Goal: Information Seeking & Learning: Learn about a topic

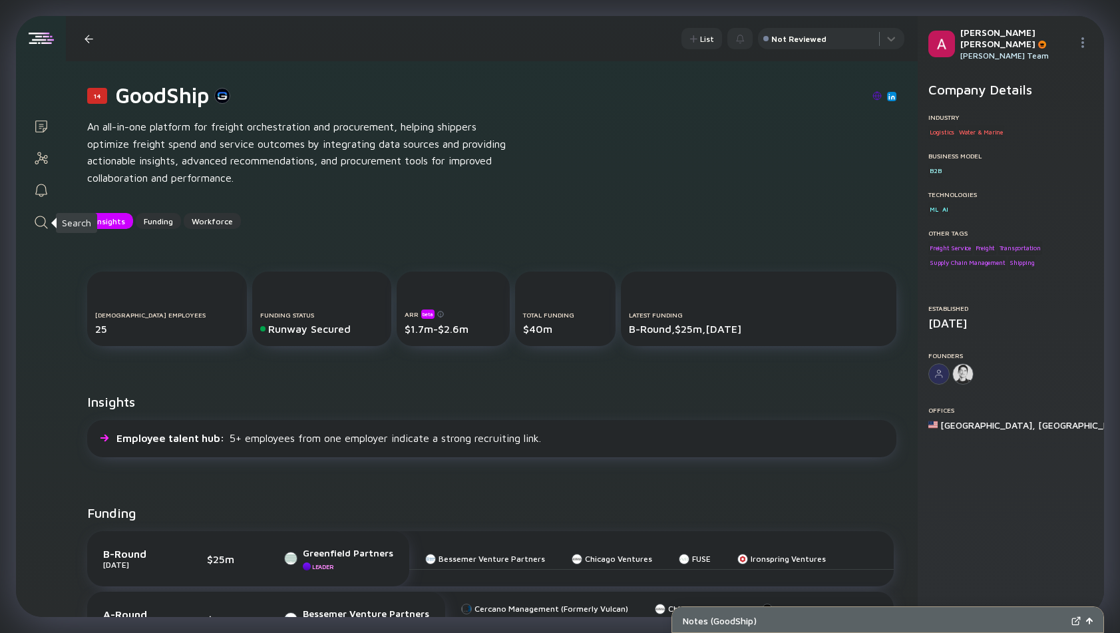
click at [40, 222] on icon "Search" at bounding box center [41, 222] width 16 height 16
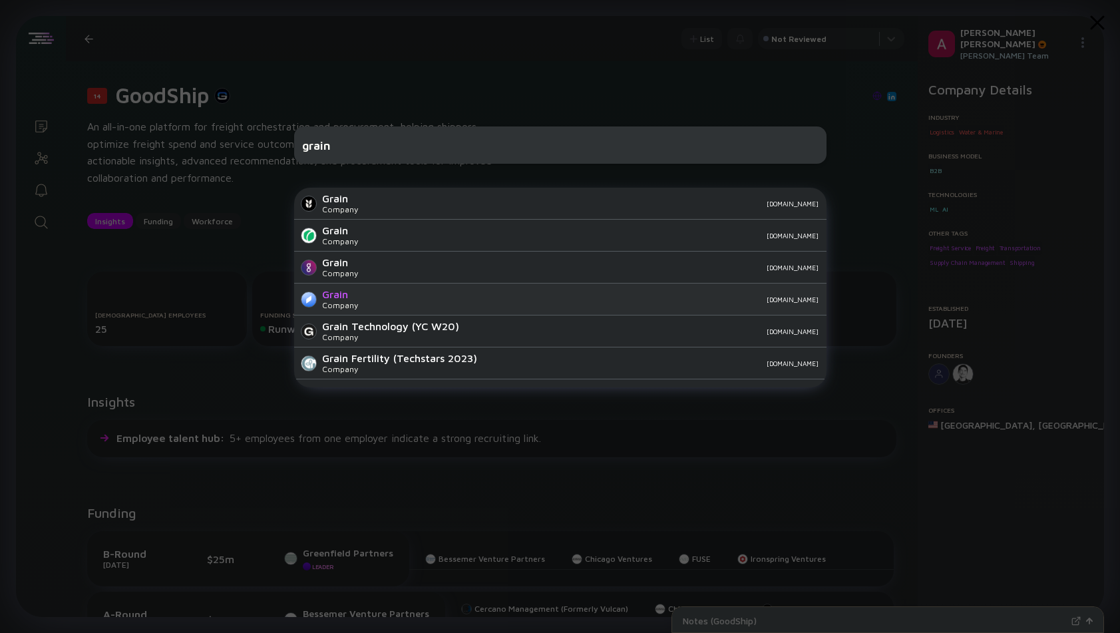
type input "grain"
click at [394, 298] on div "[DOMAIN_NAME]" at bounding box center [594, 300] width 450 height 8
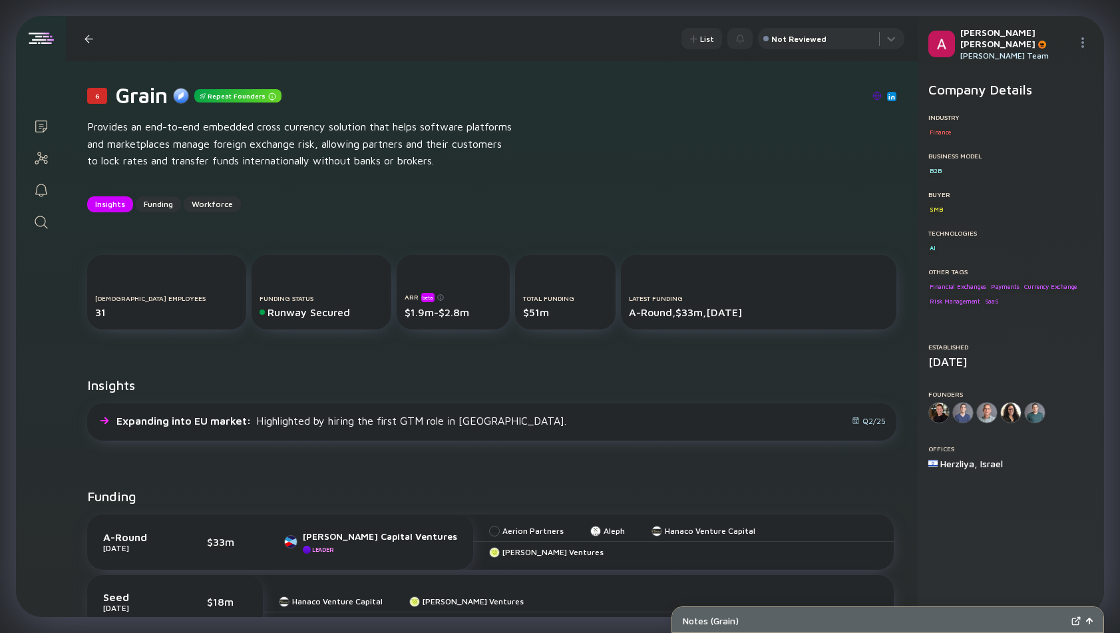
click at [880, 100] on img at bounding box center [877, 95] width 9 height 9
click at [39, 226] on icon "Search" at bounding box center [41, 222] width 13 height 13
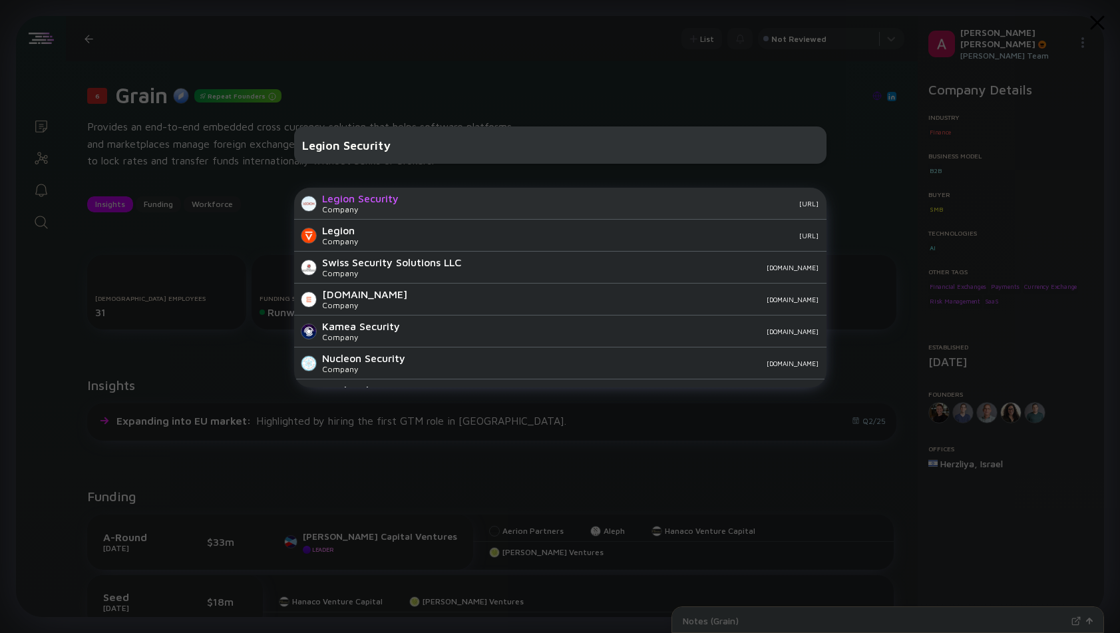
type input "Legion Security"
click at [409, 204] on div "[URL]" at bounding box center [613, 204] width 409 height 8
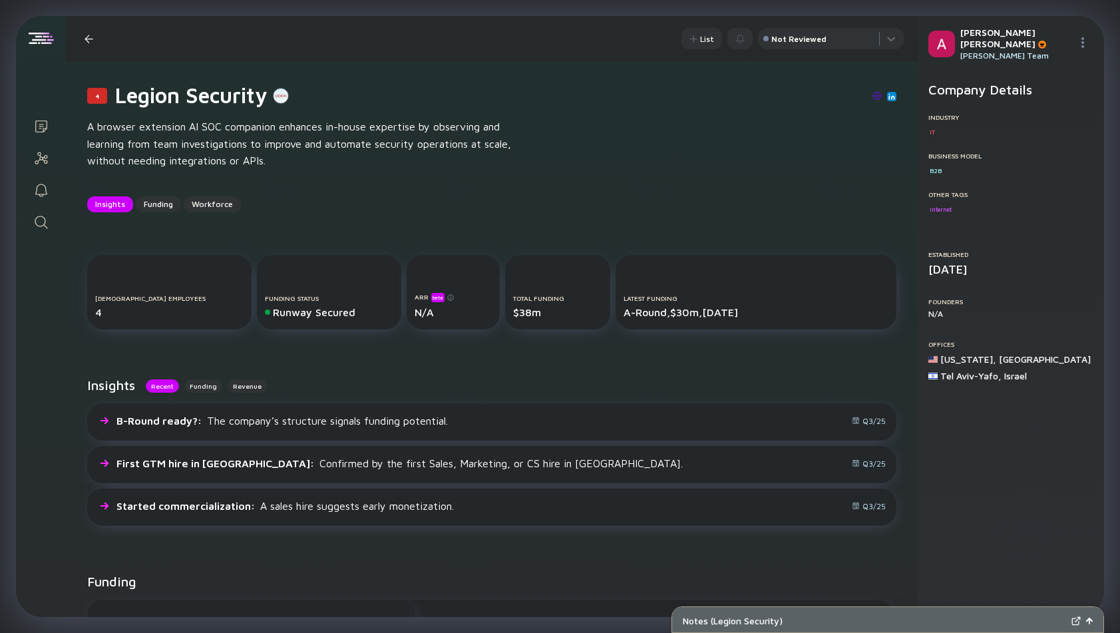
click at [878, 99] on img at bounding box center [877, 95] width 9 height 9
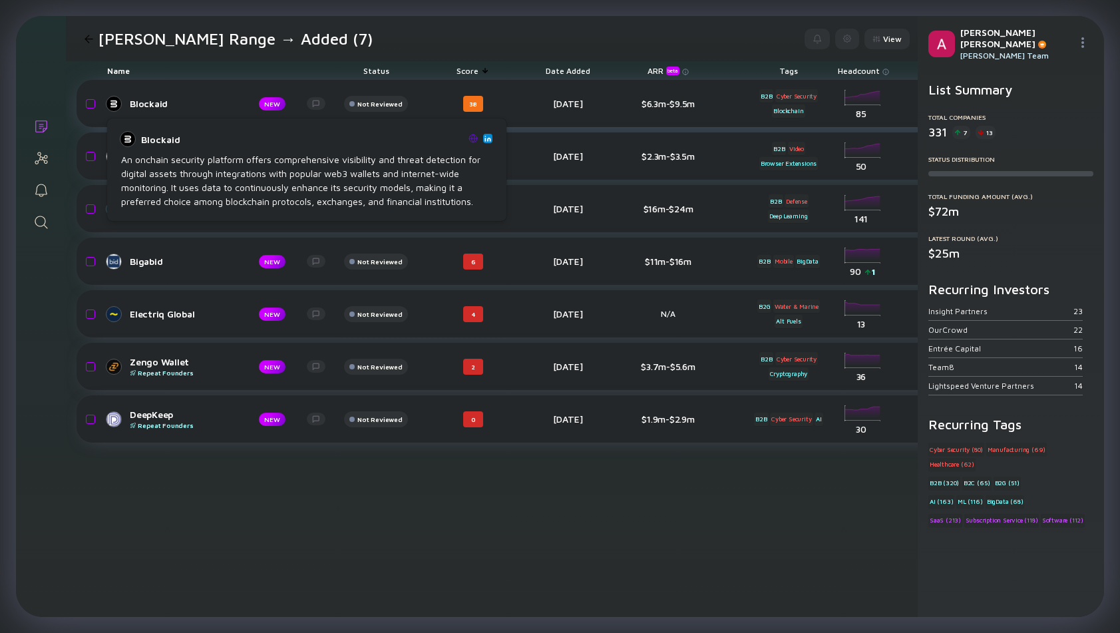
click at [140, 104] on div "Blockaid" at bounding box center [184, 103] width 108 height 11
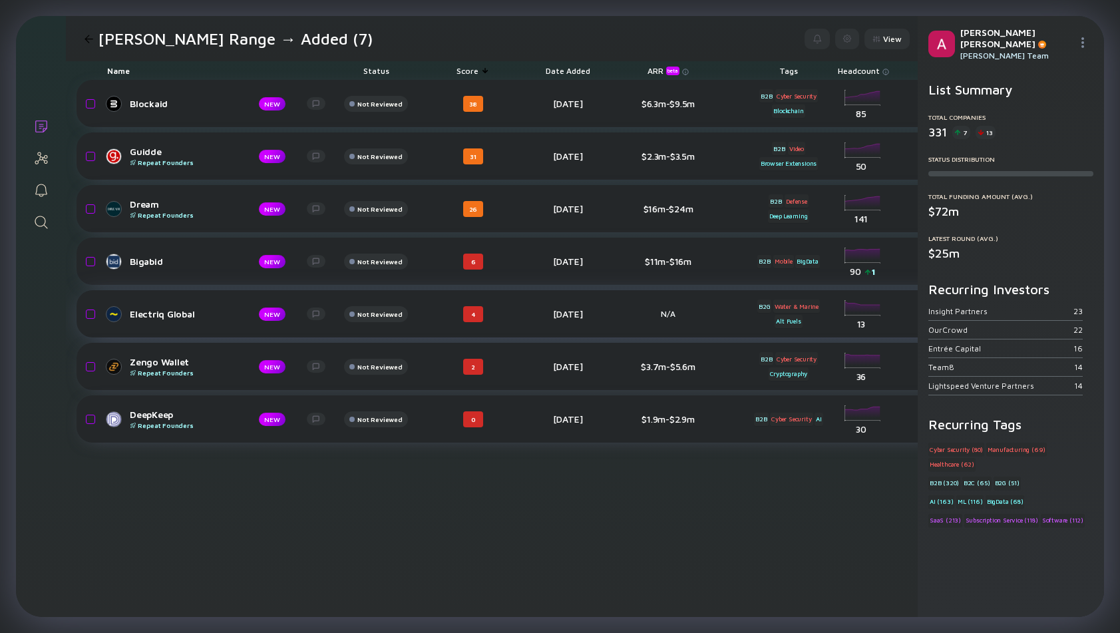
click at [151, 315] on div "Electriq Global" at bounding box center [184, 313] width 108 height 11
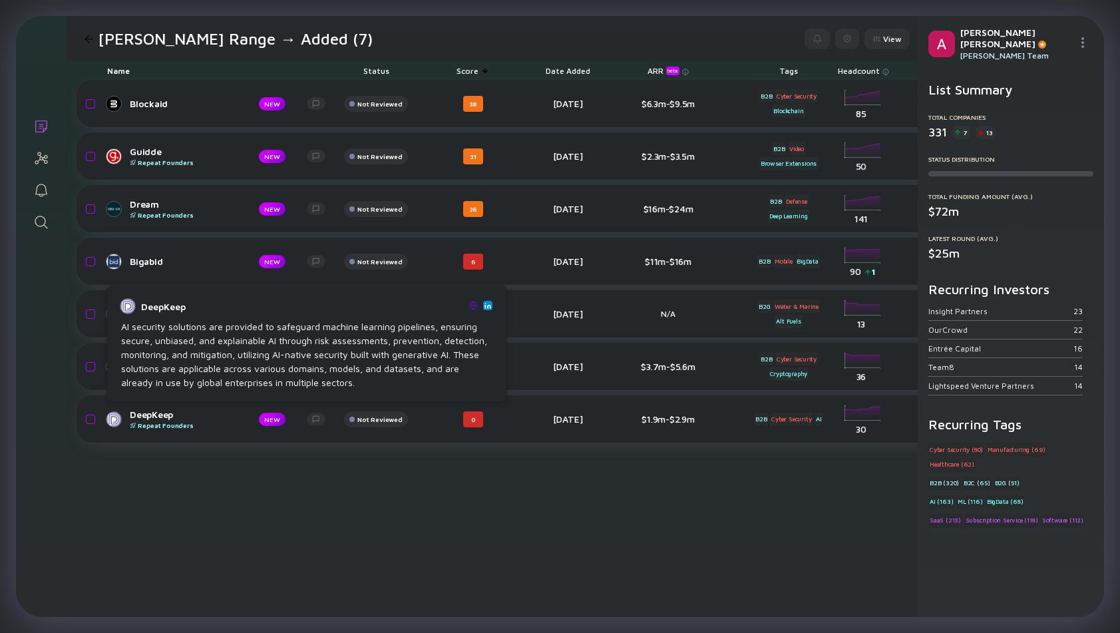
click at [156, 328] on div "AI security solutions are provided to safeguard machine learning pipelines, ens…" at bounding box center [306, 354] width 371 height 70
click at [126, 310] on div at bounding box center [128, 306] width 16 height 16
click at [158, 419] on div "DeepKeep Repeat Founders" at bounding box center [184, 419] width 108 height 21
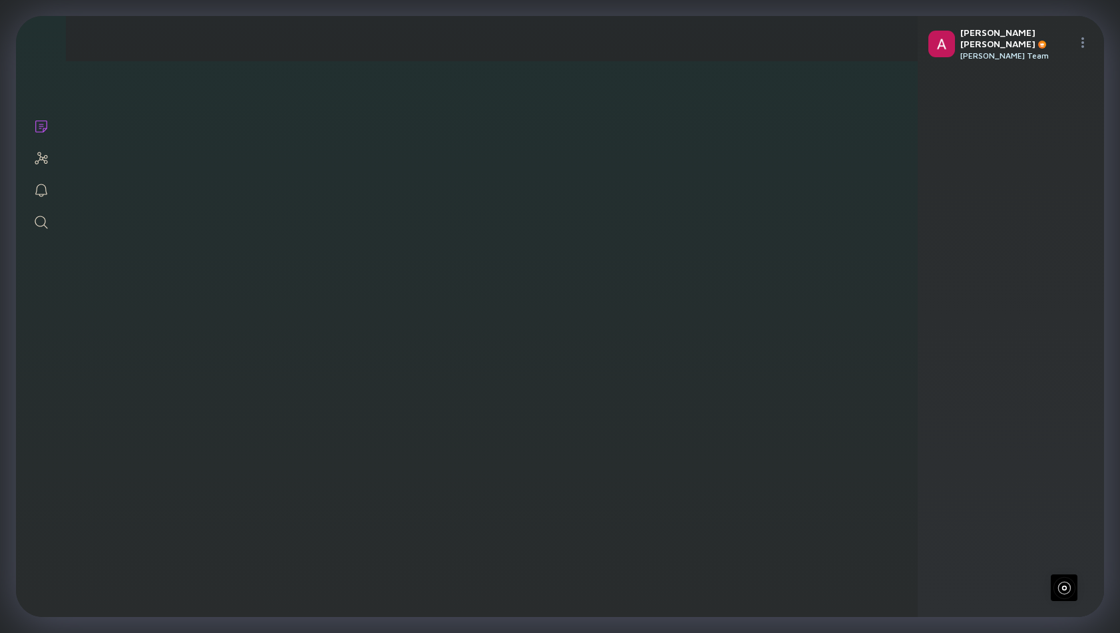
click at [159, 416] on div "DeepKeep Repeat Founders" at bounding box center [170, 419] width 108 height 21
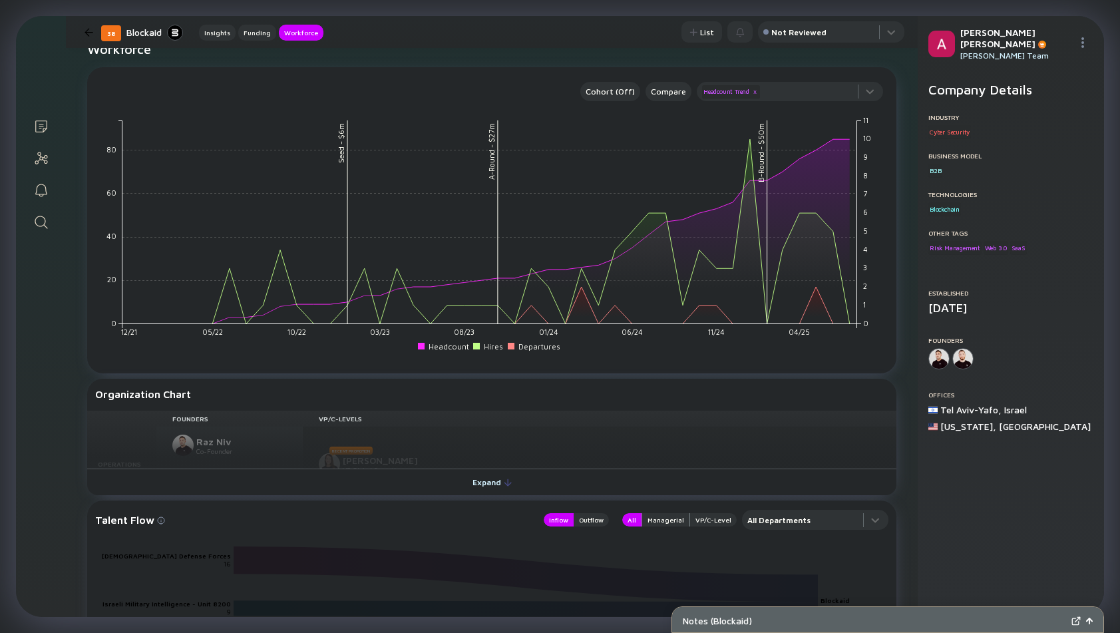
scroll to position [1179, 0]
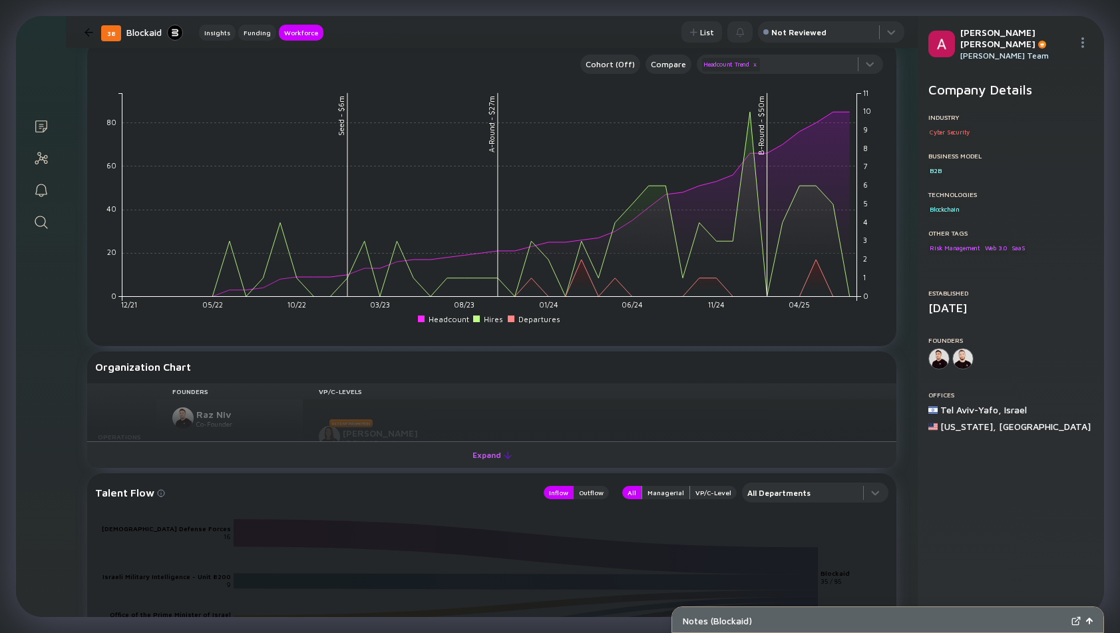
click at [469, 453] on div "Expand" at bounding box center [492, 455] width 55 height 21
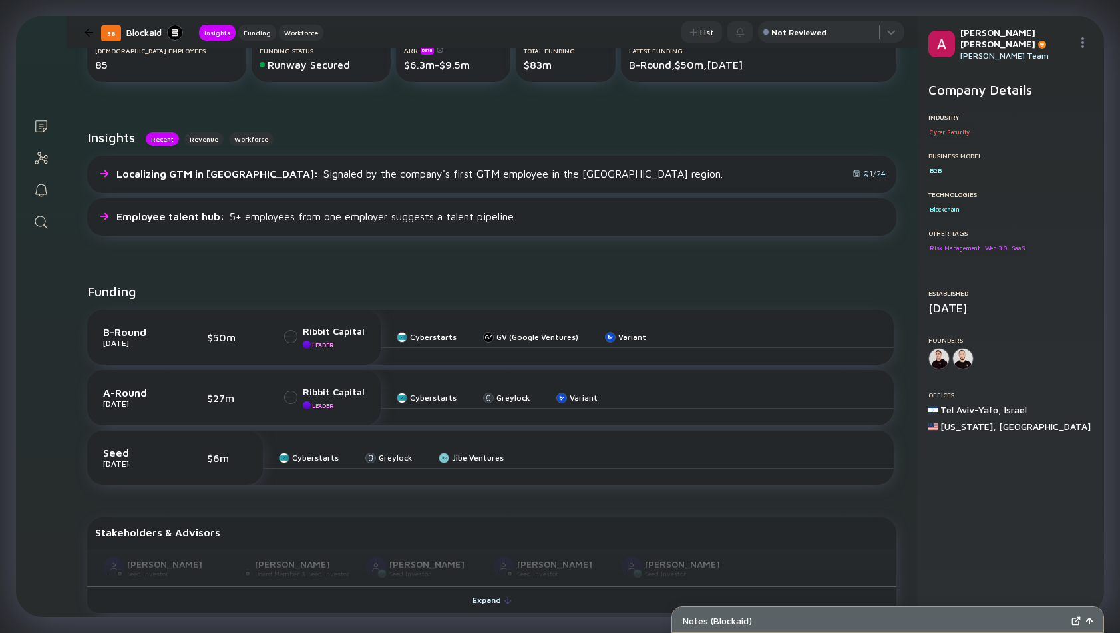
scroll to position [0, 0]
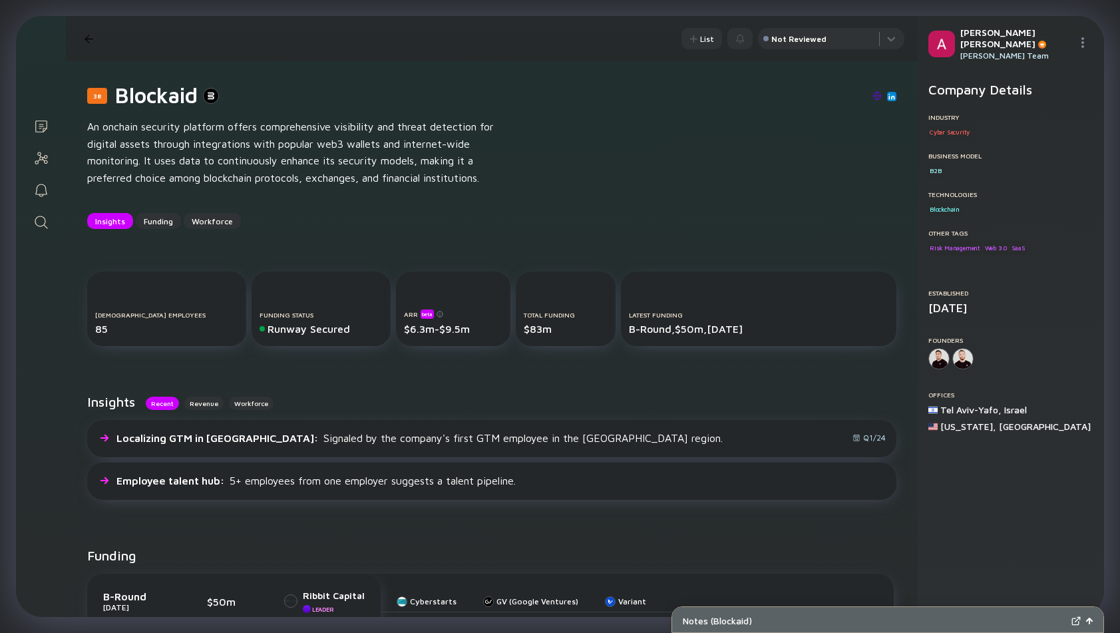
click at [874, 95] on img at bounding box center [877, 95] width 9 height 9
